Goal: Find specific page/section: Find specific page/section

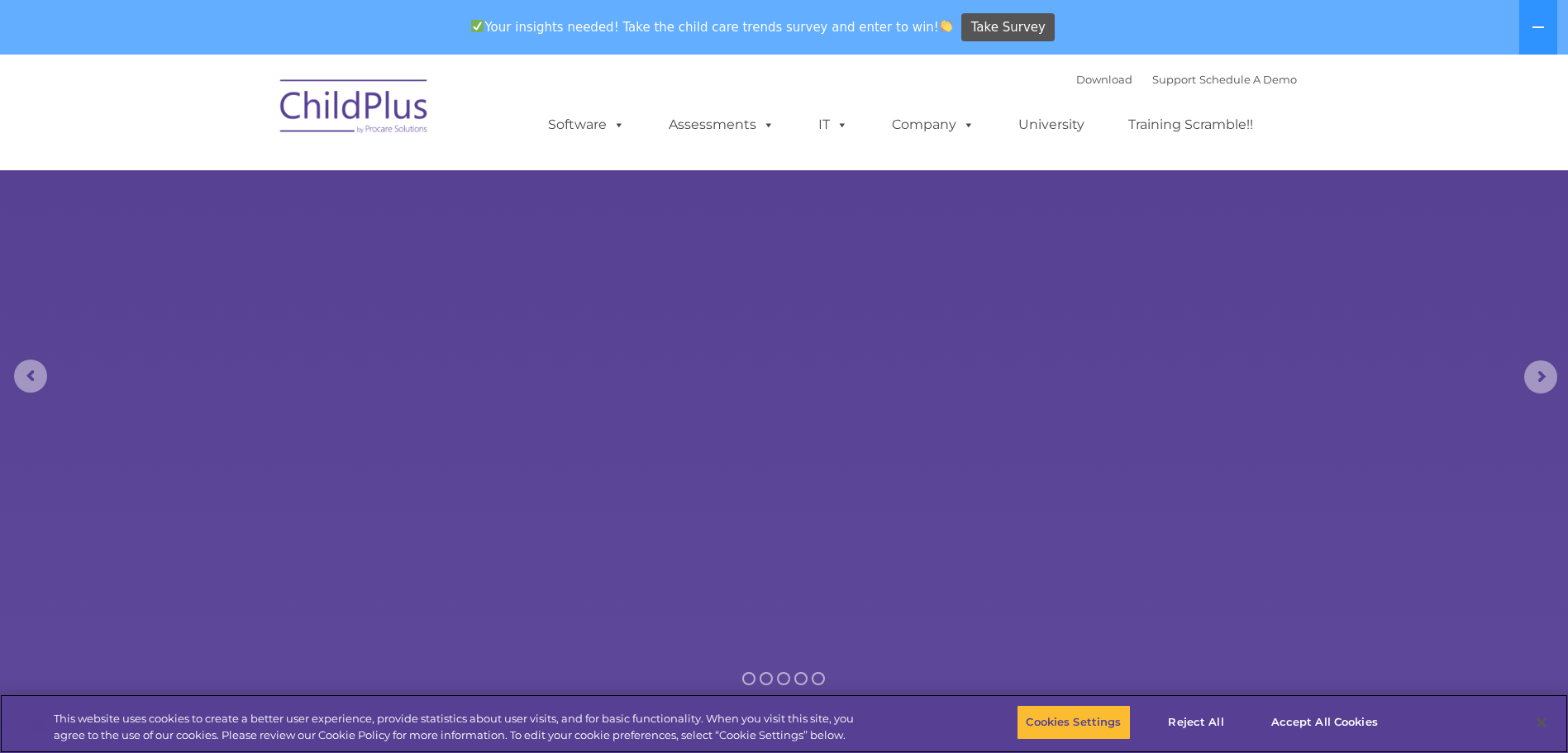
select select "MEDIUM"
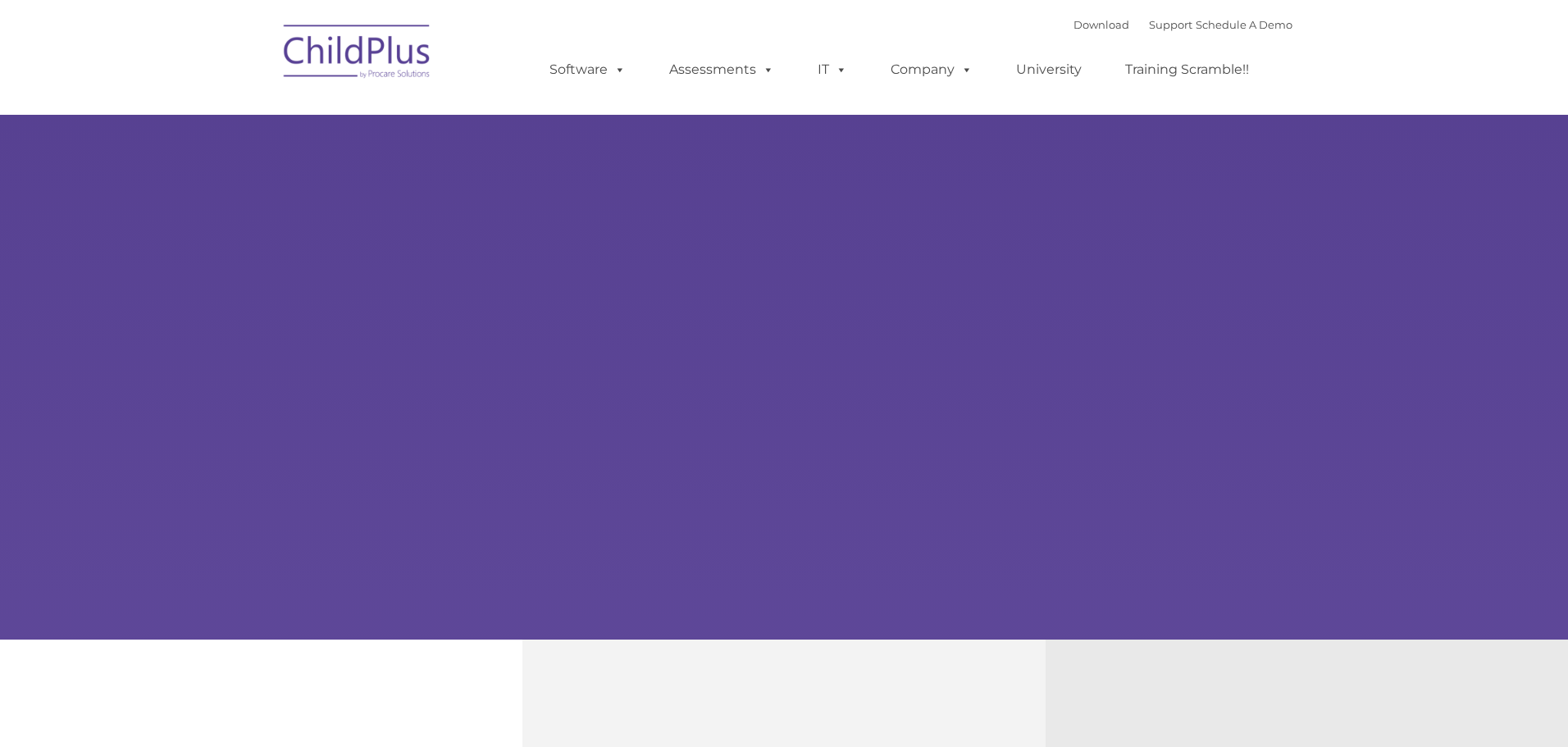
type input ""
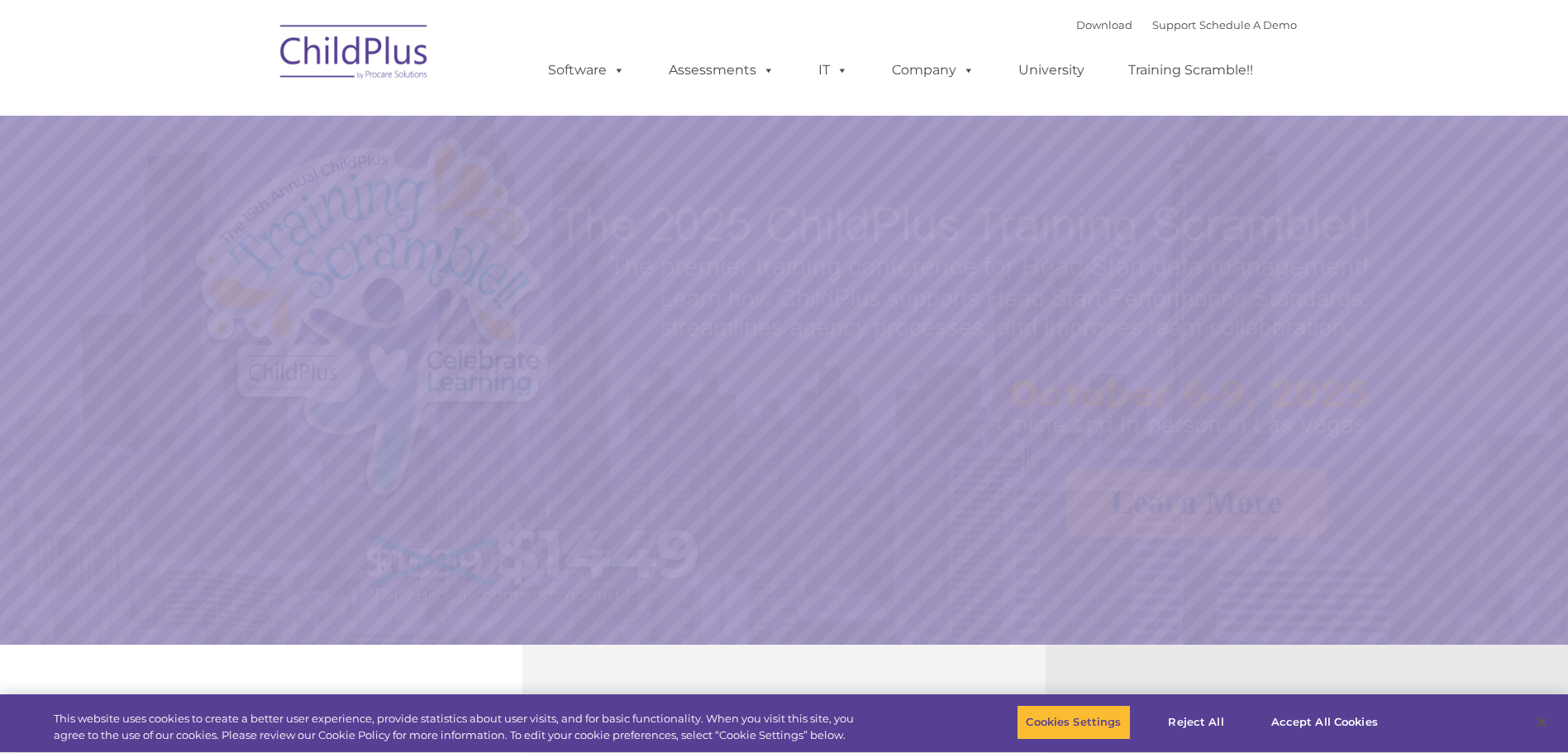
select select "MEDIUM"
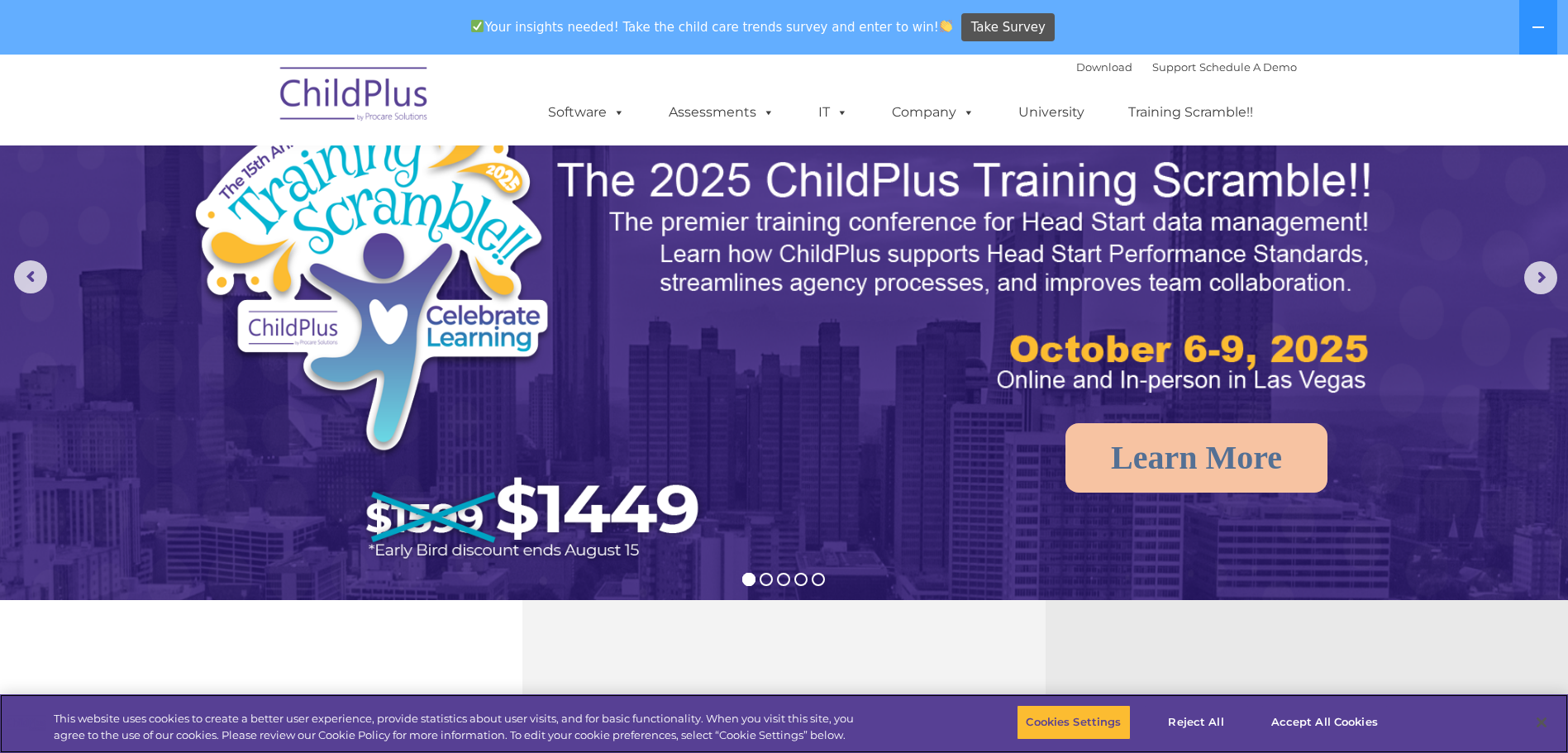
scroll to position [98, 0]
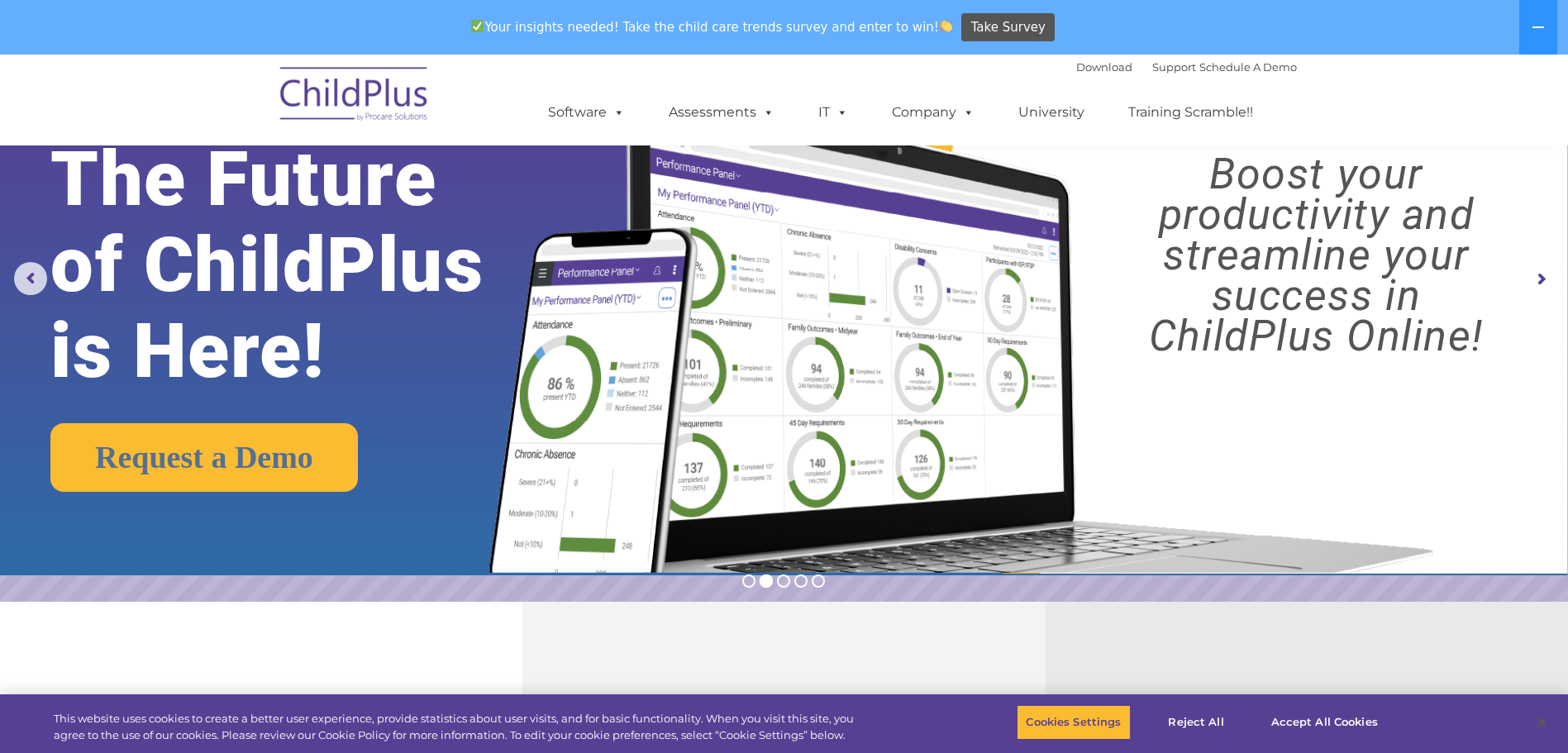
click at [1543, 264] on rs-arrow at bounding box center [1541, 279] width 33 height 33
click at [1540, 275] on rs-arrow at bounding box center [1541, 279] width 33 height 33
